Goal: Find specific page/section: Find specific page/section

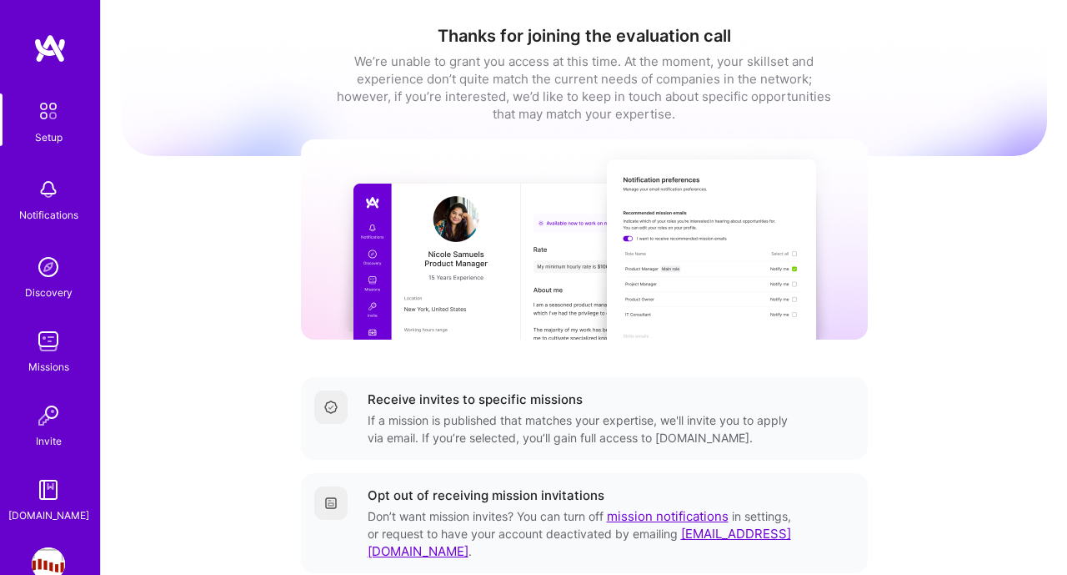
click at [29, 349] on link "Missions" at bounding box center [48, 349] width 103 height 51
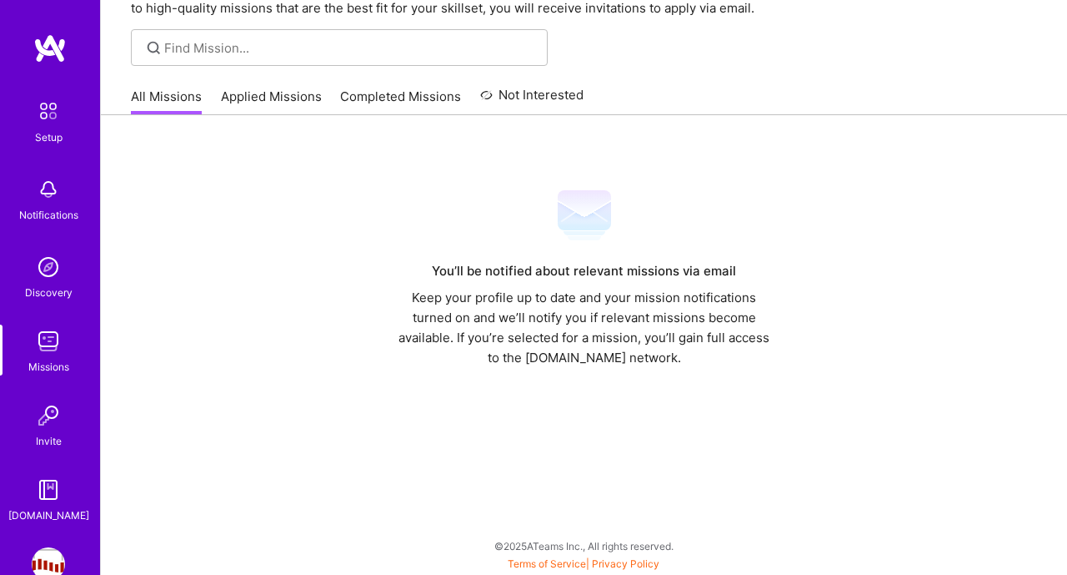
scroll to position [96, 0]
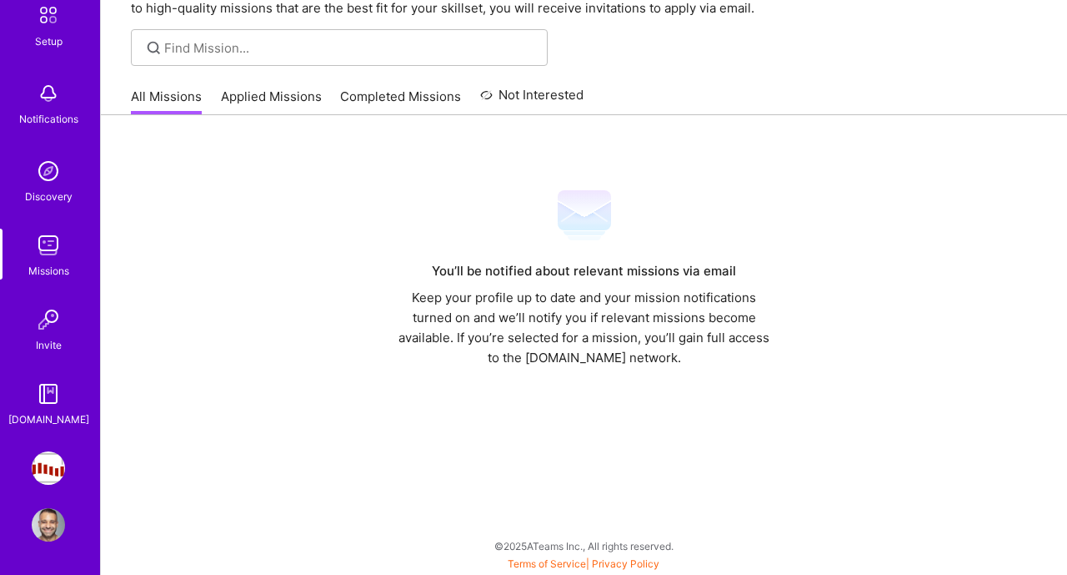
click at [56, 469] on img at bounding box center [48, 467] width 33 height 33
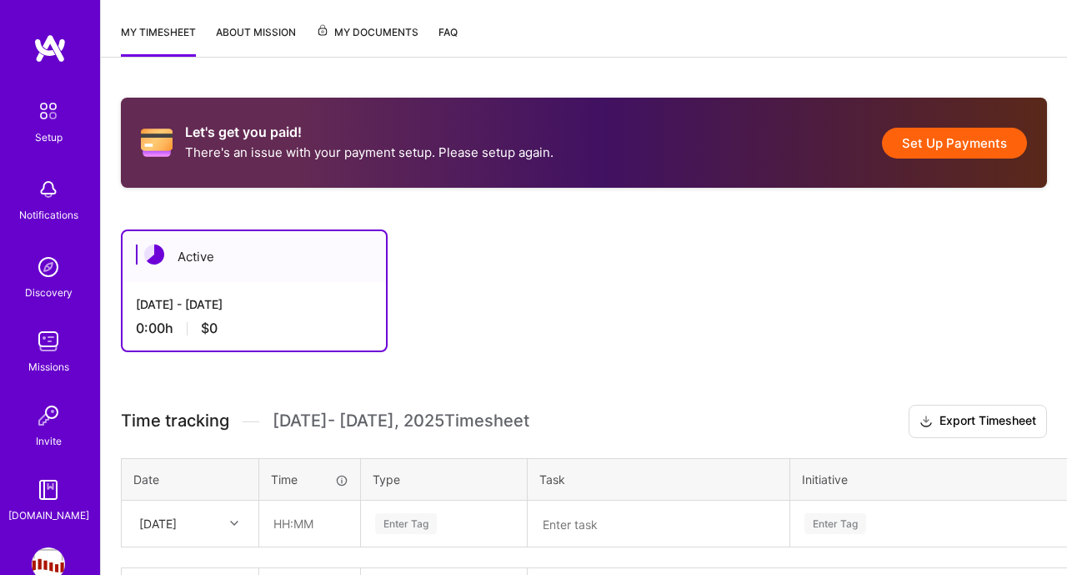
scroll to position [96, 0]
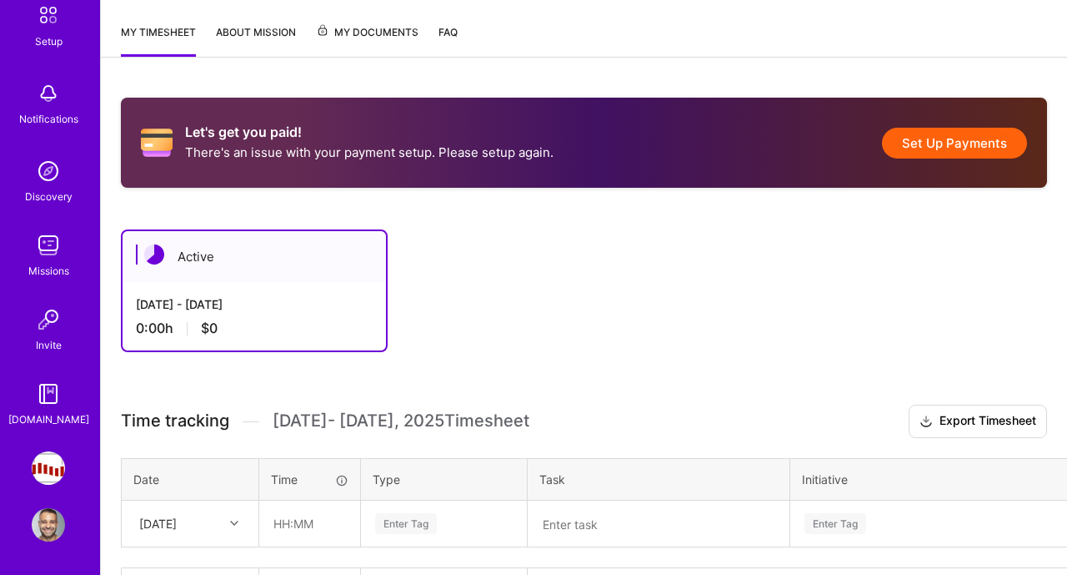
click at [54, 419] on div "[DOMAIN_NAME]" at bounding box center [48, 419] width 81 height 18
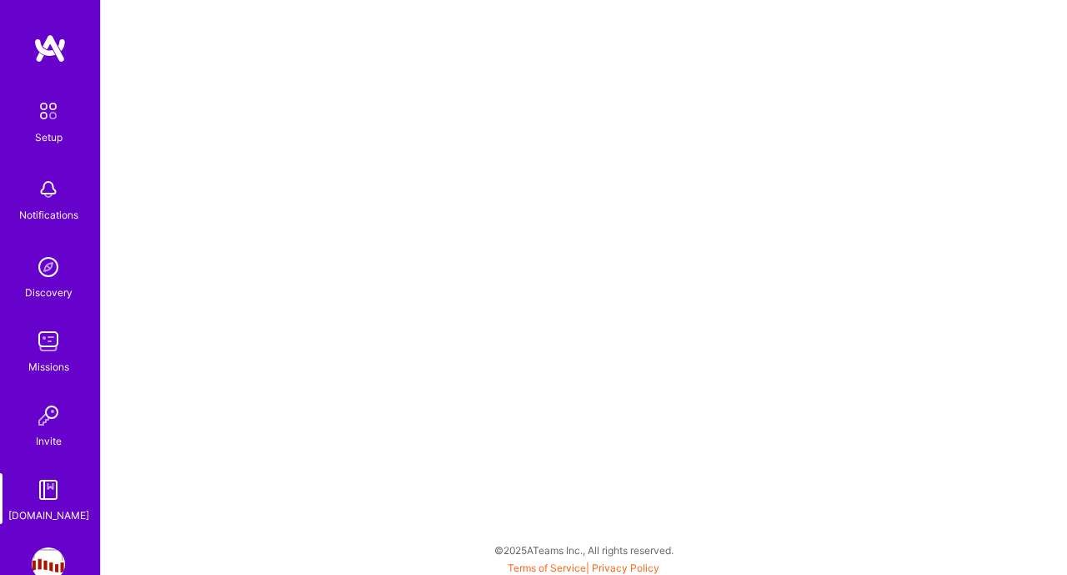
scroll to position [96, 0]
